Goal: Information Seeking & Learning: Learn about a topic

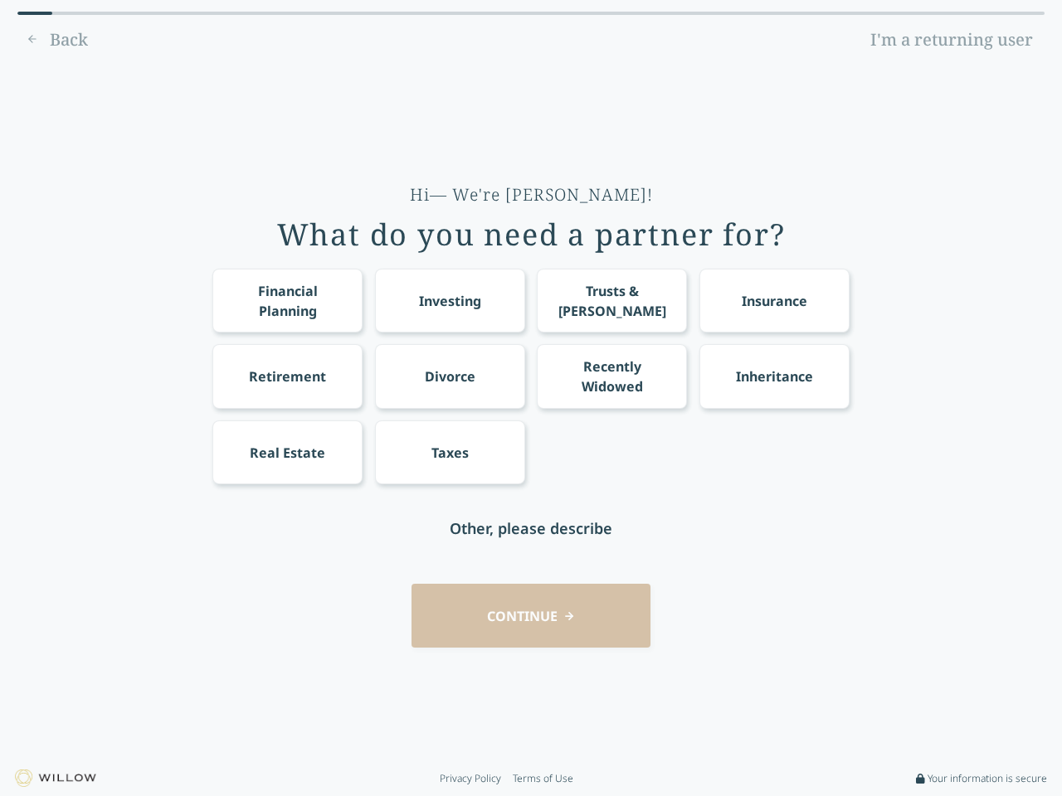
click at [531, 398] on div "Financial Planning Investing Trusts & [PERSON_NAME] Insurance Retirement Divorc…" at bounding box center [530, 377] width 637 height 216
click at [287, 300] on div "Financial Planning" at bounding box center [287, 301] width 119 height 40
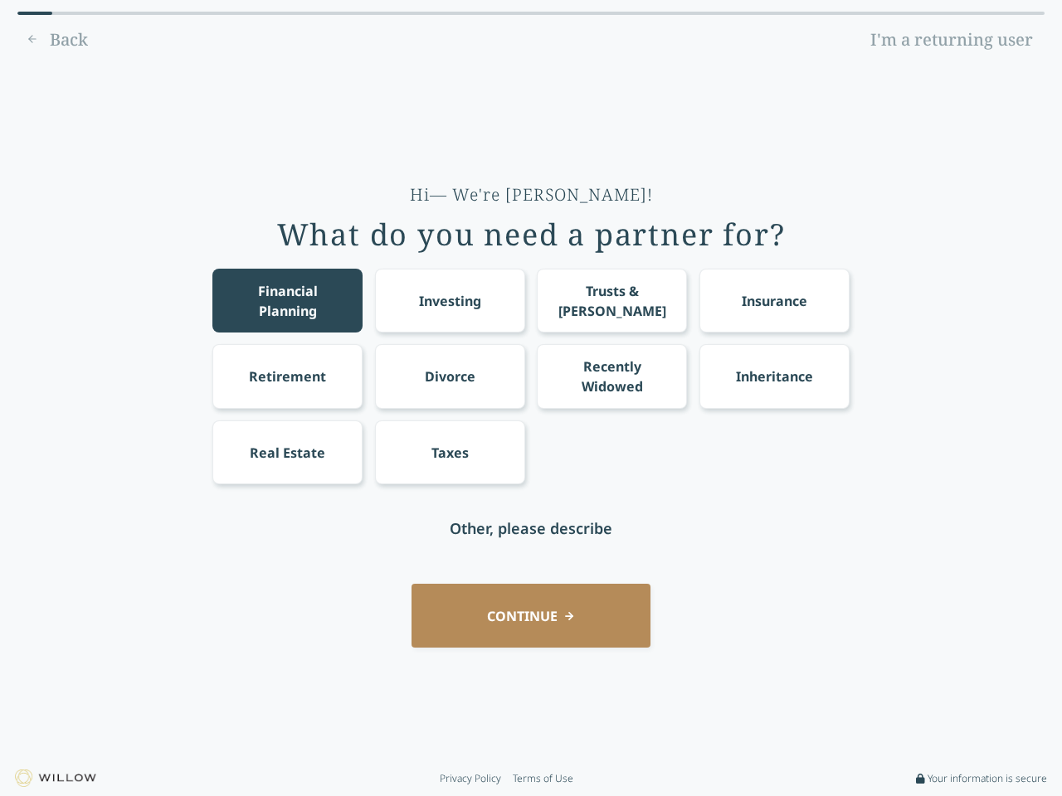
click at [450, 300] on div "Investing" at bounding box center [450, 301] width 62 height 20
click at [611, 300] on div "Trusts & [PERSON_NAME]" at bounding box center [611, 301] width 119 height 40
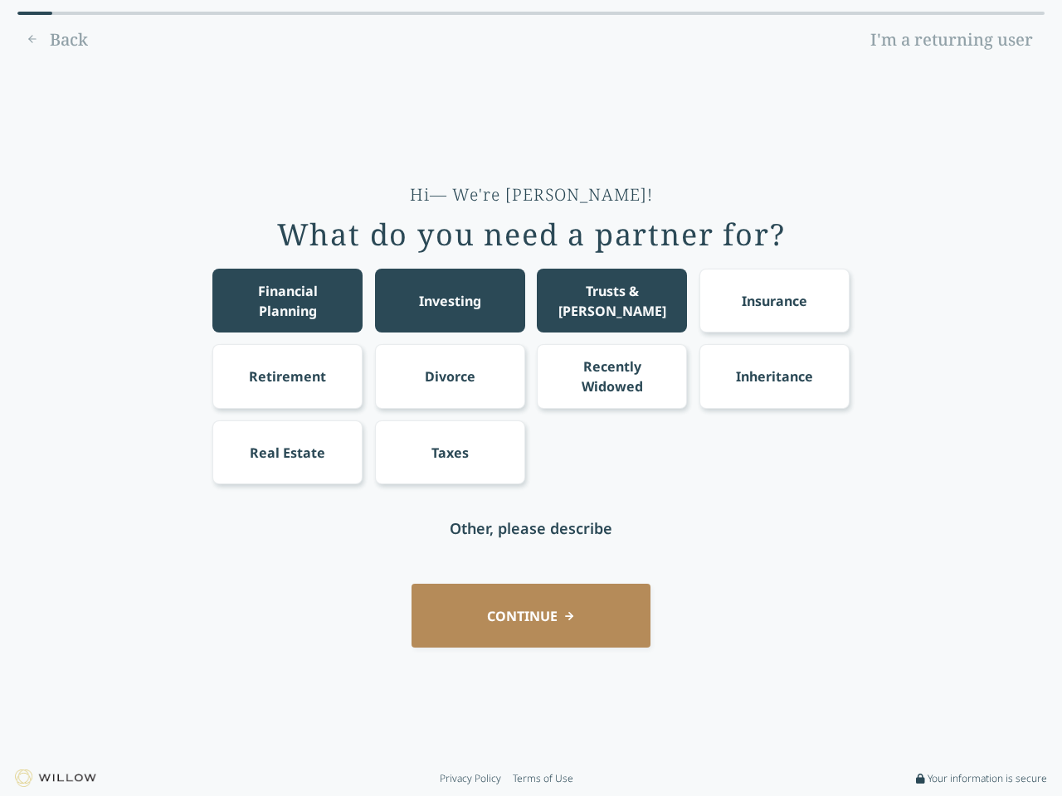
click at [774, 300] on div "Insurance" at bounding box center [775, 301] width 66 height 20
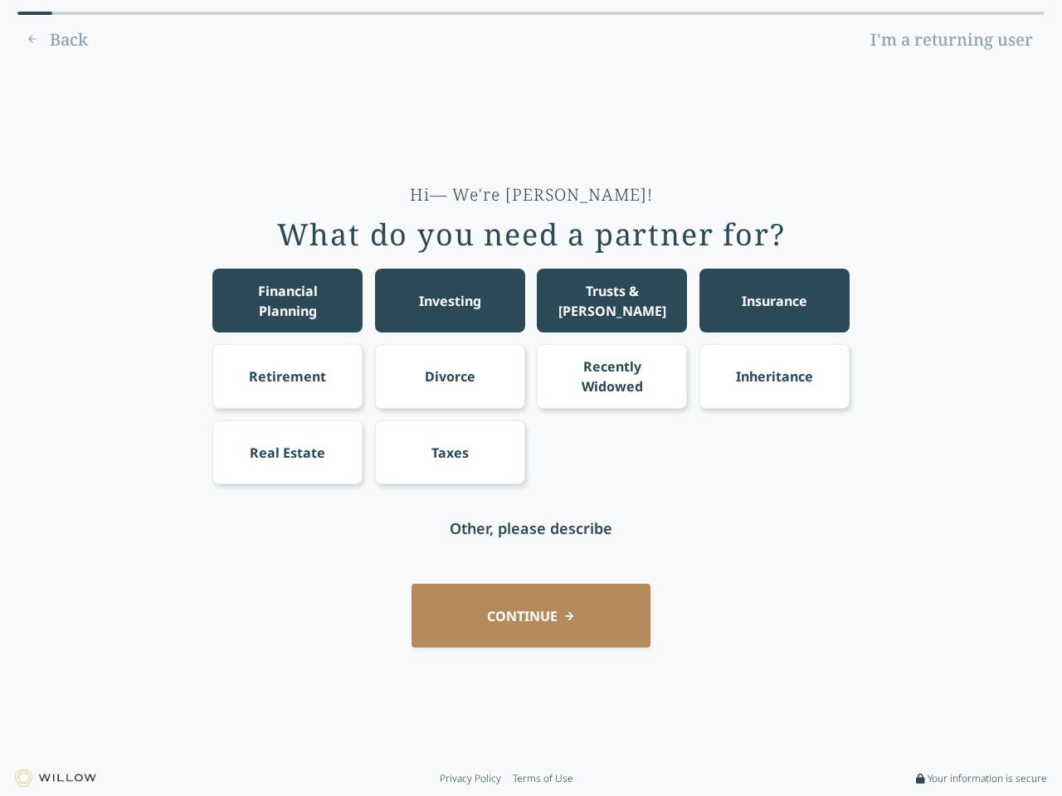
click at [287, 376] on div "Retirement" at bounding box center [287, 377] width 77 height 20
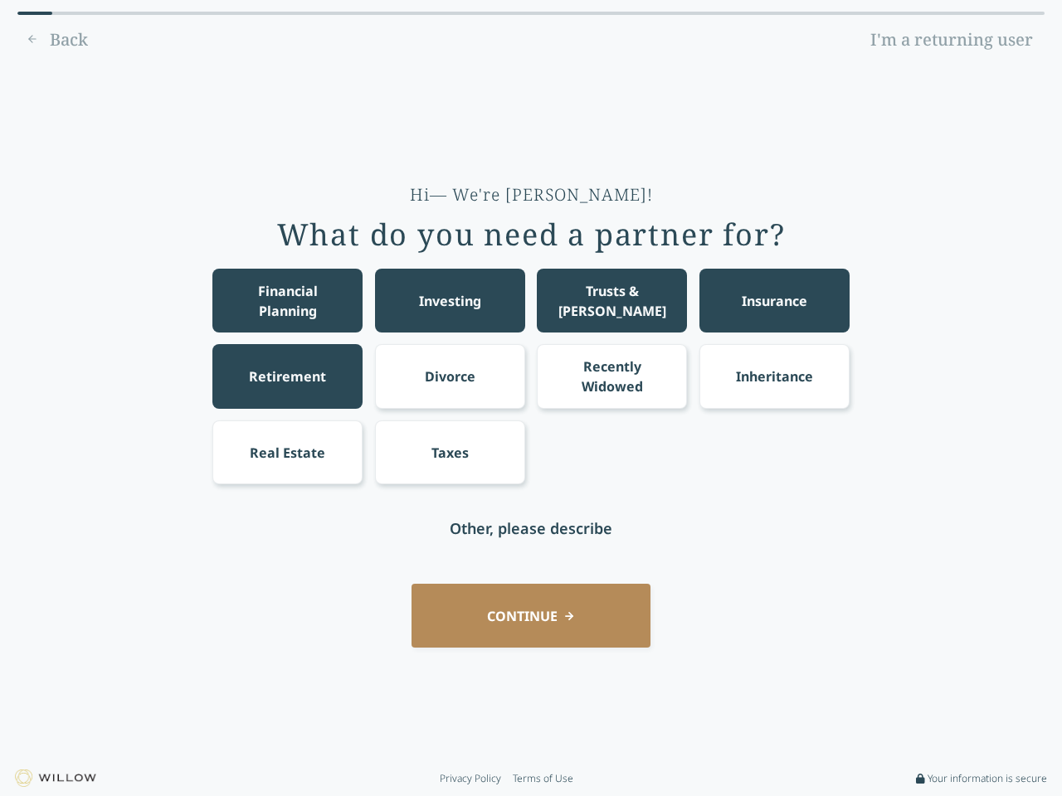
click at [450, 376] on div "Divorce" at bounding box center [450, 377] width 51 height 20
click at [611, 376] on div "Recently Widowed" at bounding box center [611, 377] width 119 height 40
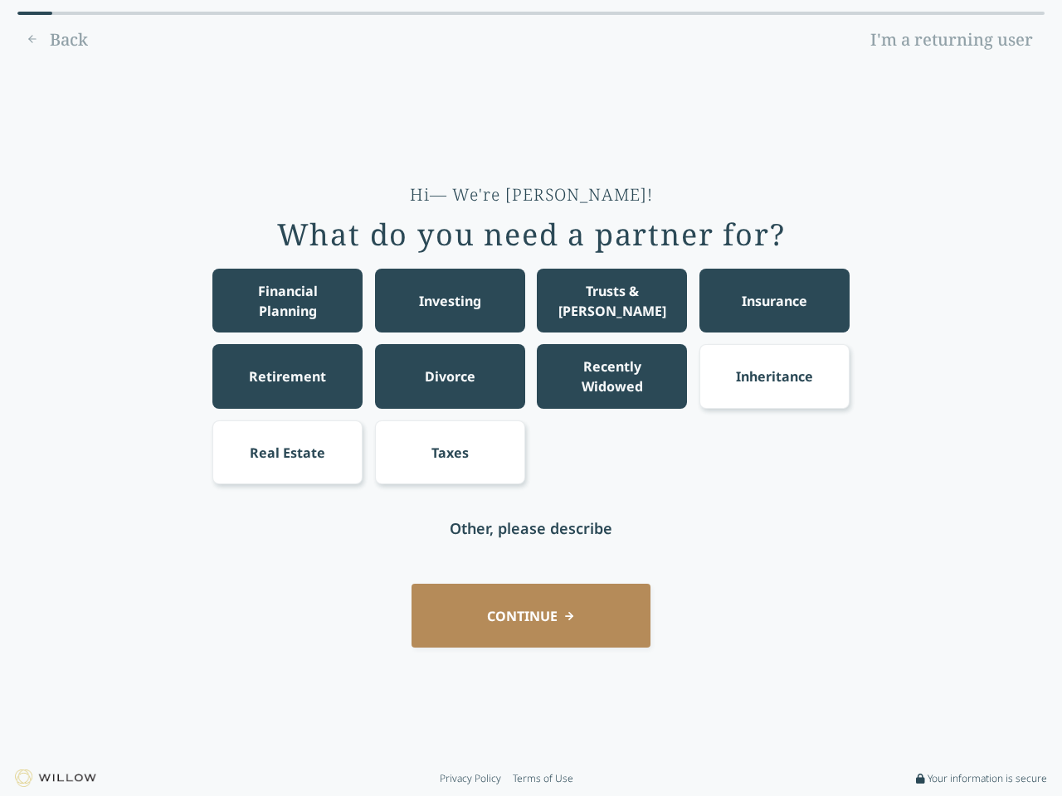
click at [774, 376] on div "Inheritance" at bounding box center [774, 377] width 77 height 20
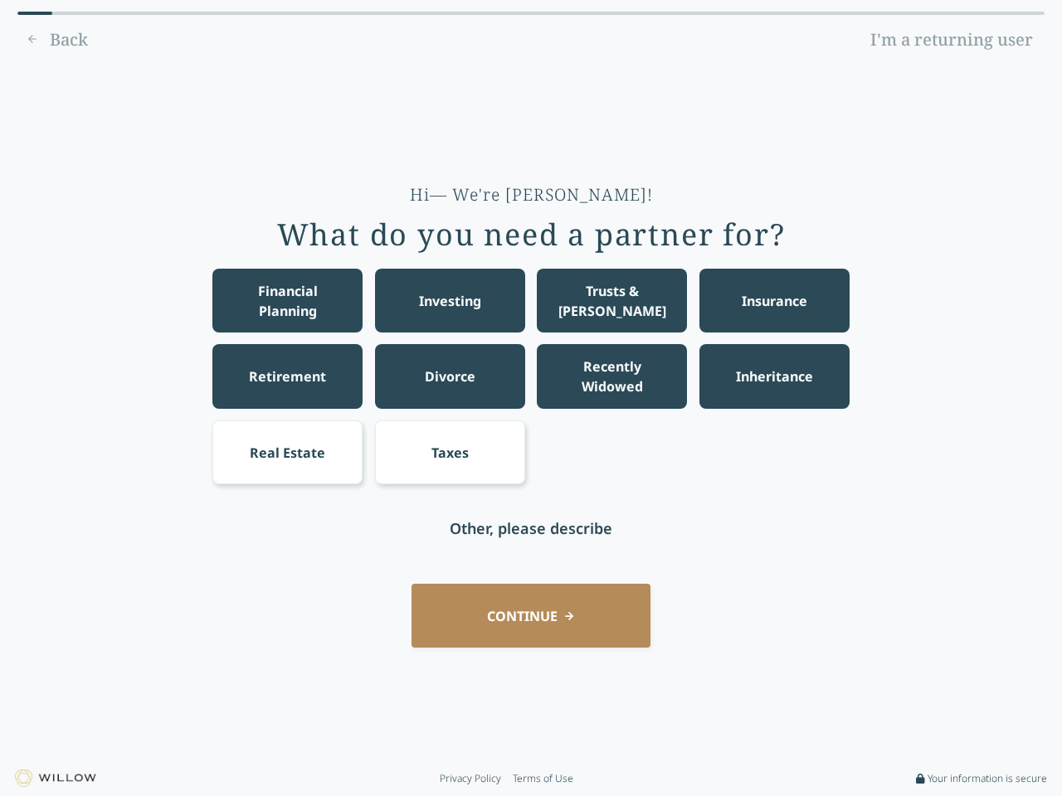
click at [287, 452] on div "Real Estate" at bounding box center [287, 453] width 75 height 20
